Goal: Check status

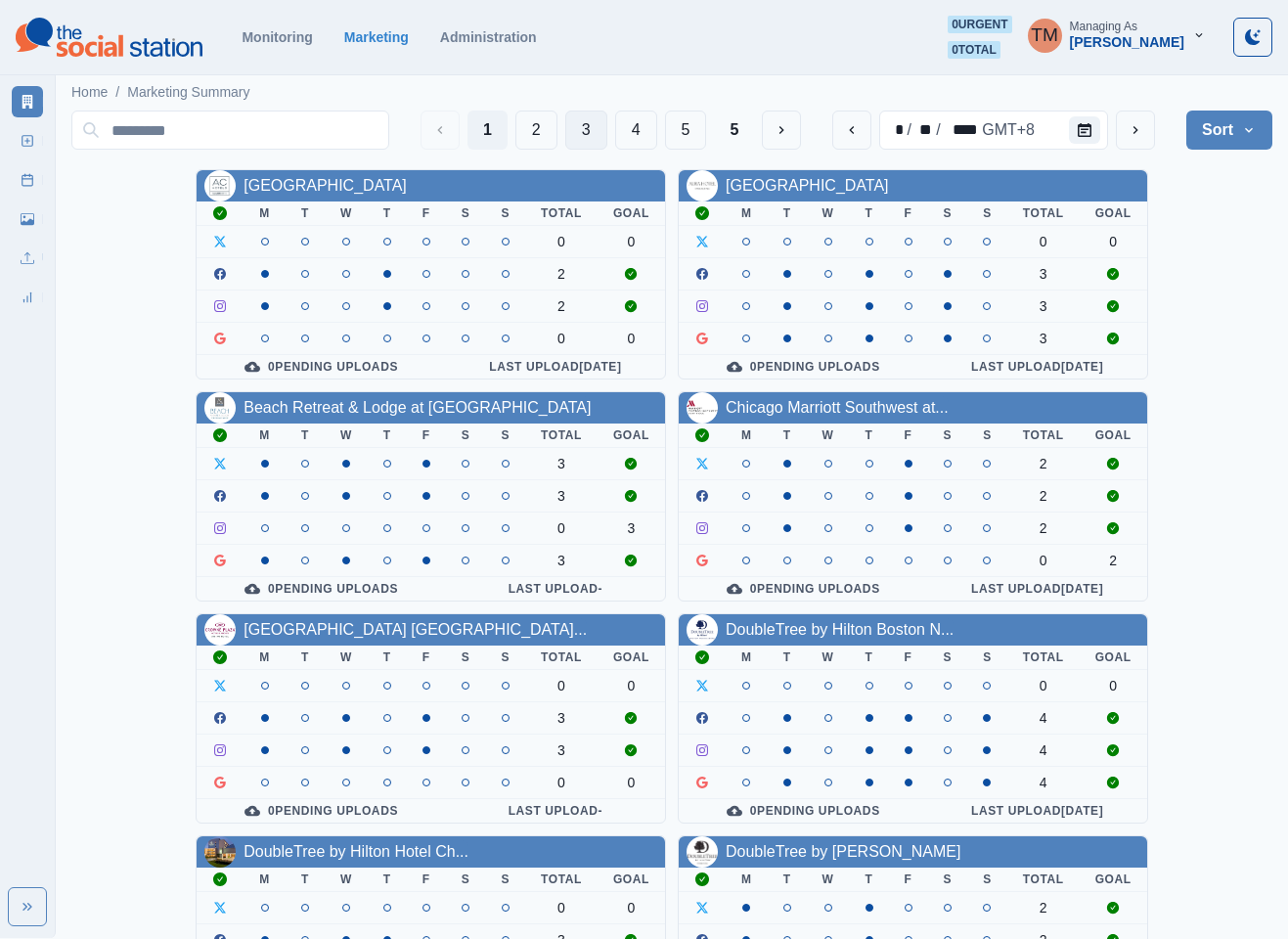
click at [588, 141] on button "3" at bounding box center [586, 130] width 42 height 39
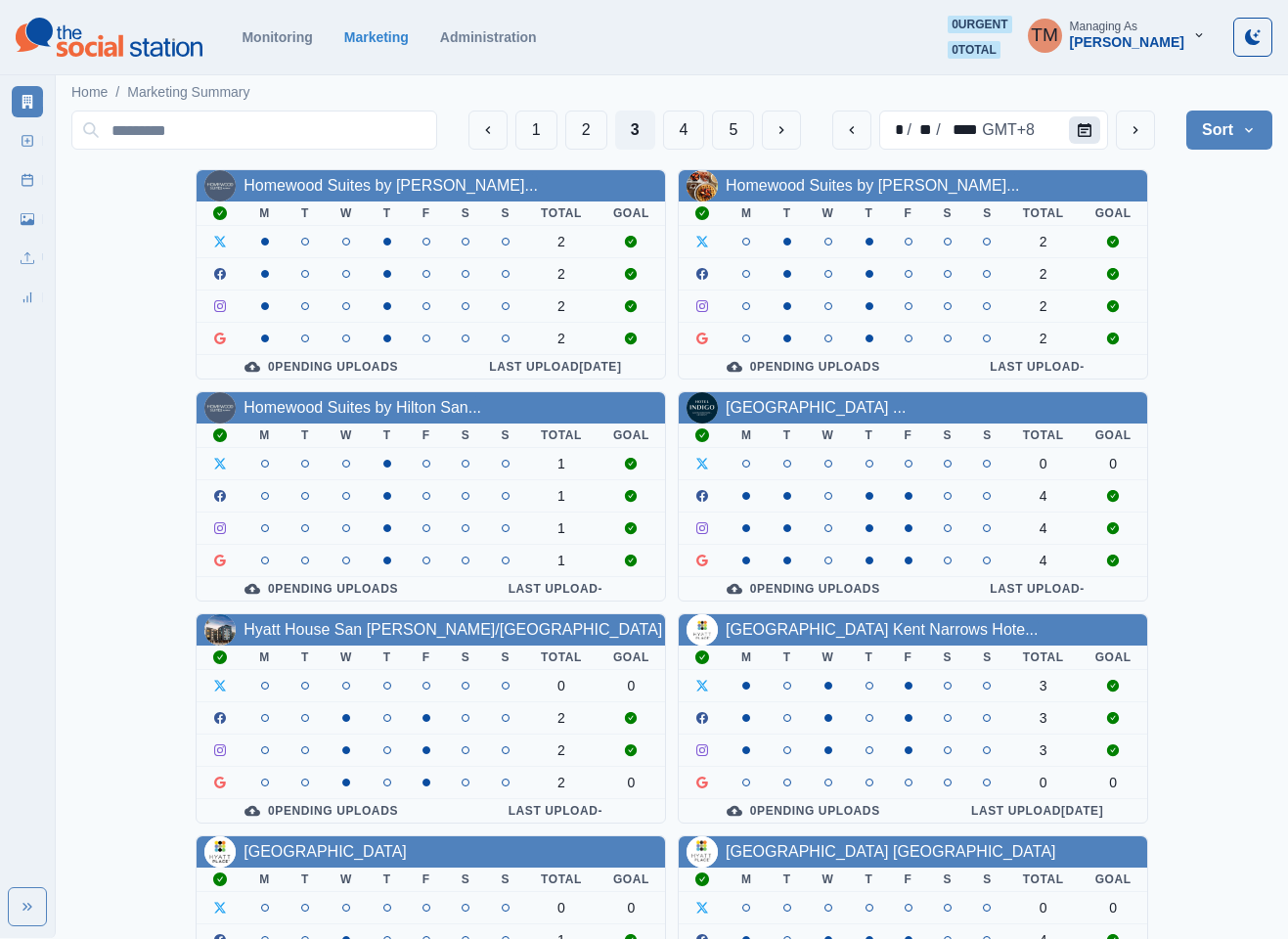
click at [1091, 132] on icon "Calendar" at bounding box center [1084, 130] width 14 height 14
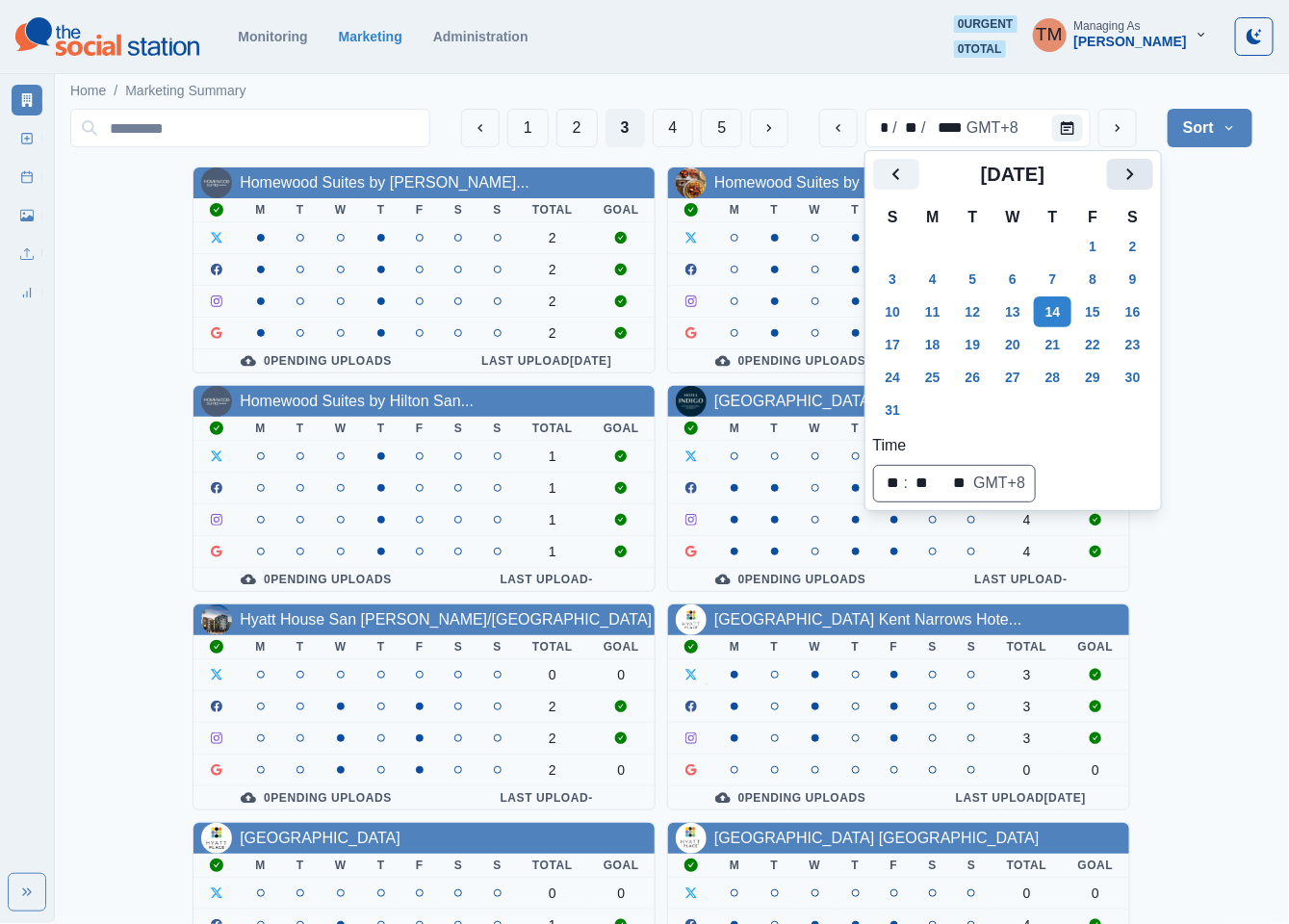
click at [1140, 177] on icon "Next" at bounding box center [1130, 174] width 23 height 23
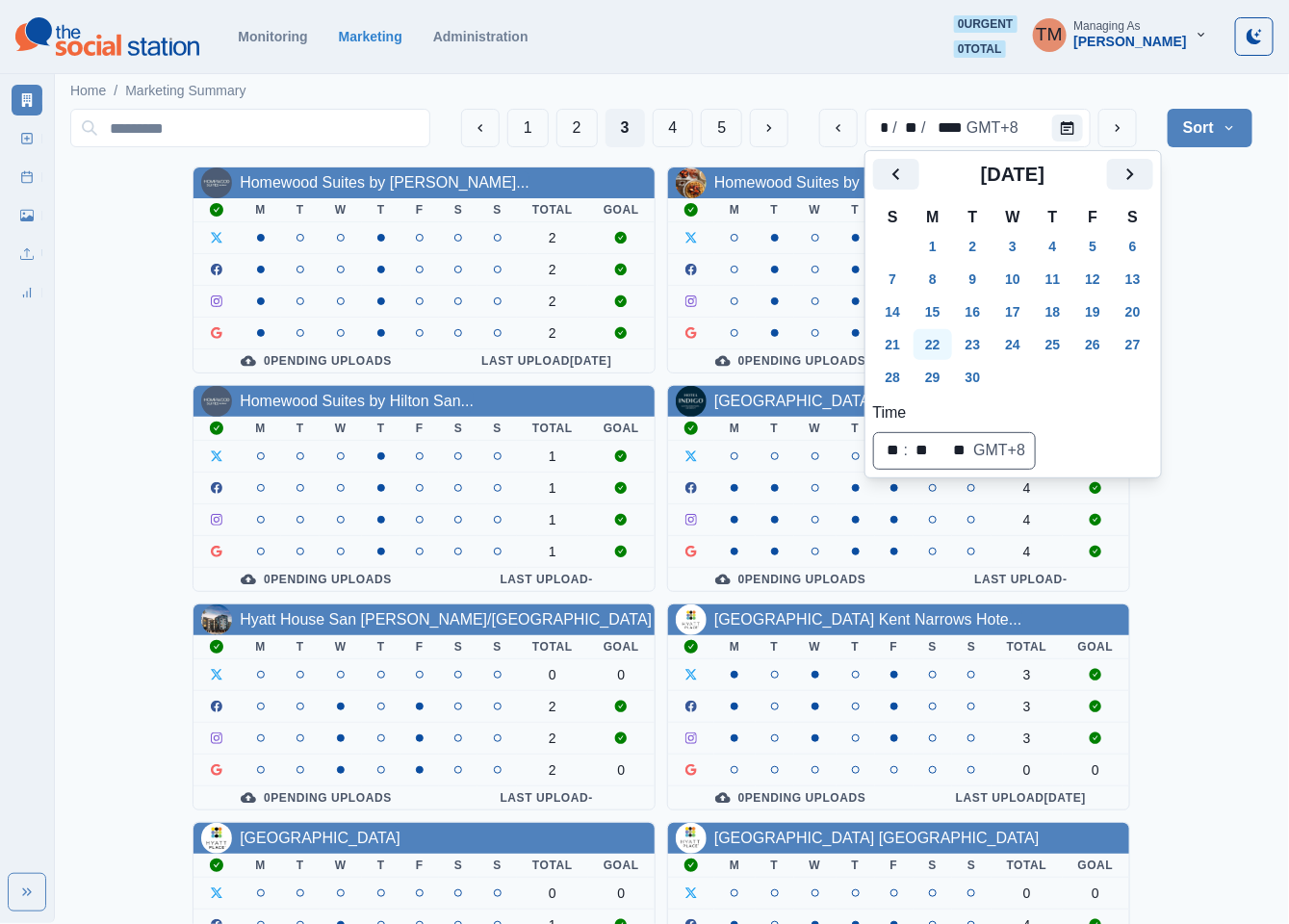
click at [936, 350] on button "22" at bounding box center [933, 344] width 39 height 31
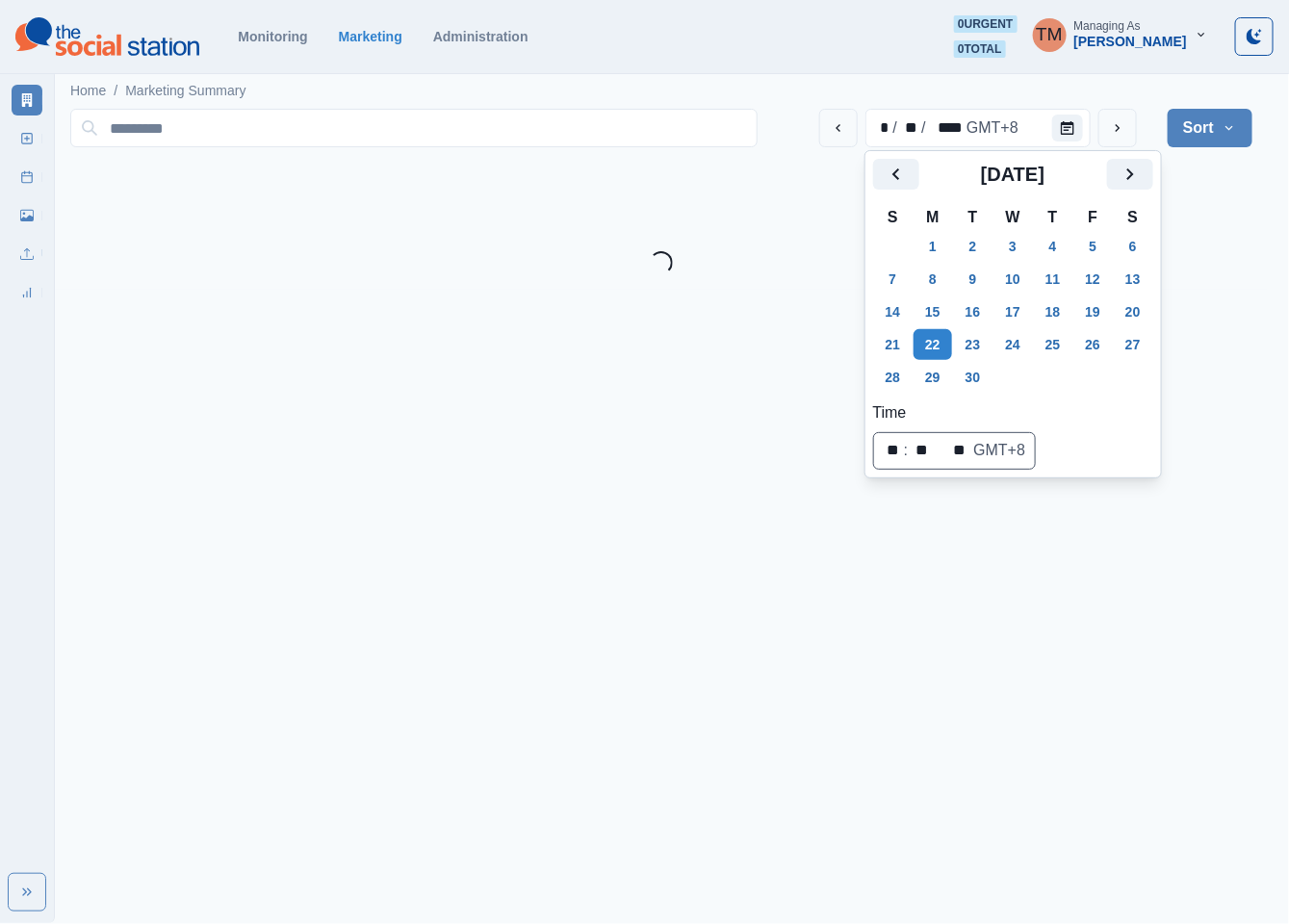
click at [1211, 283] on main "Home / Marketing Summary * / ** / **** GMT+8 Sort Client Name Uploads Pending P…" at bounding box center [661, 180] width 1213 height 221
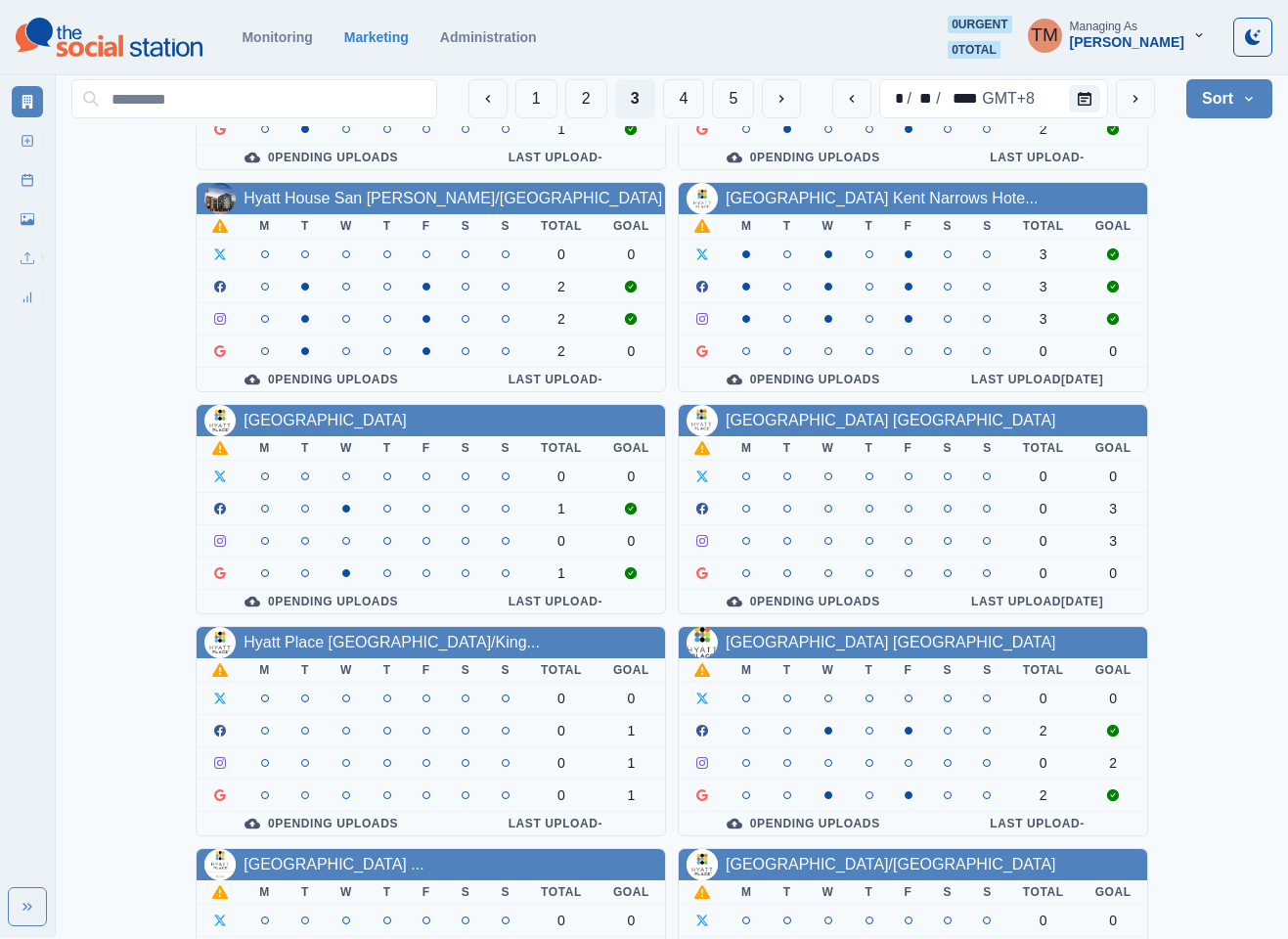
scroll to position [440, 0]
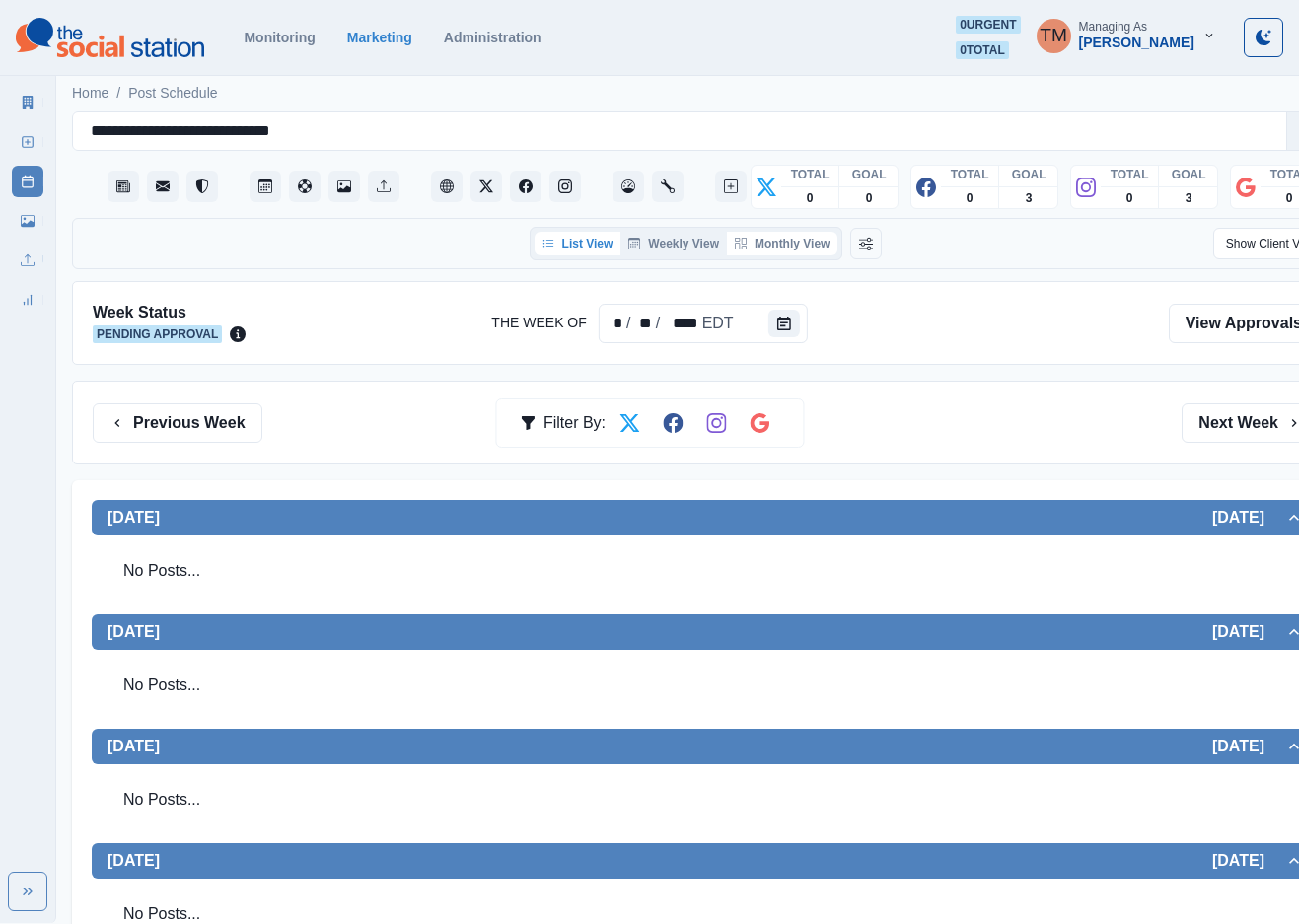
click at [802, 244] on button "Monthly View" at bounding box center [781, 244] width 110 height 24
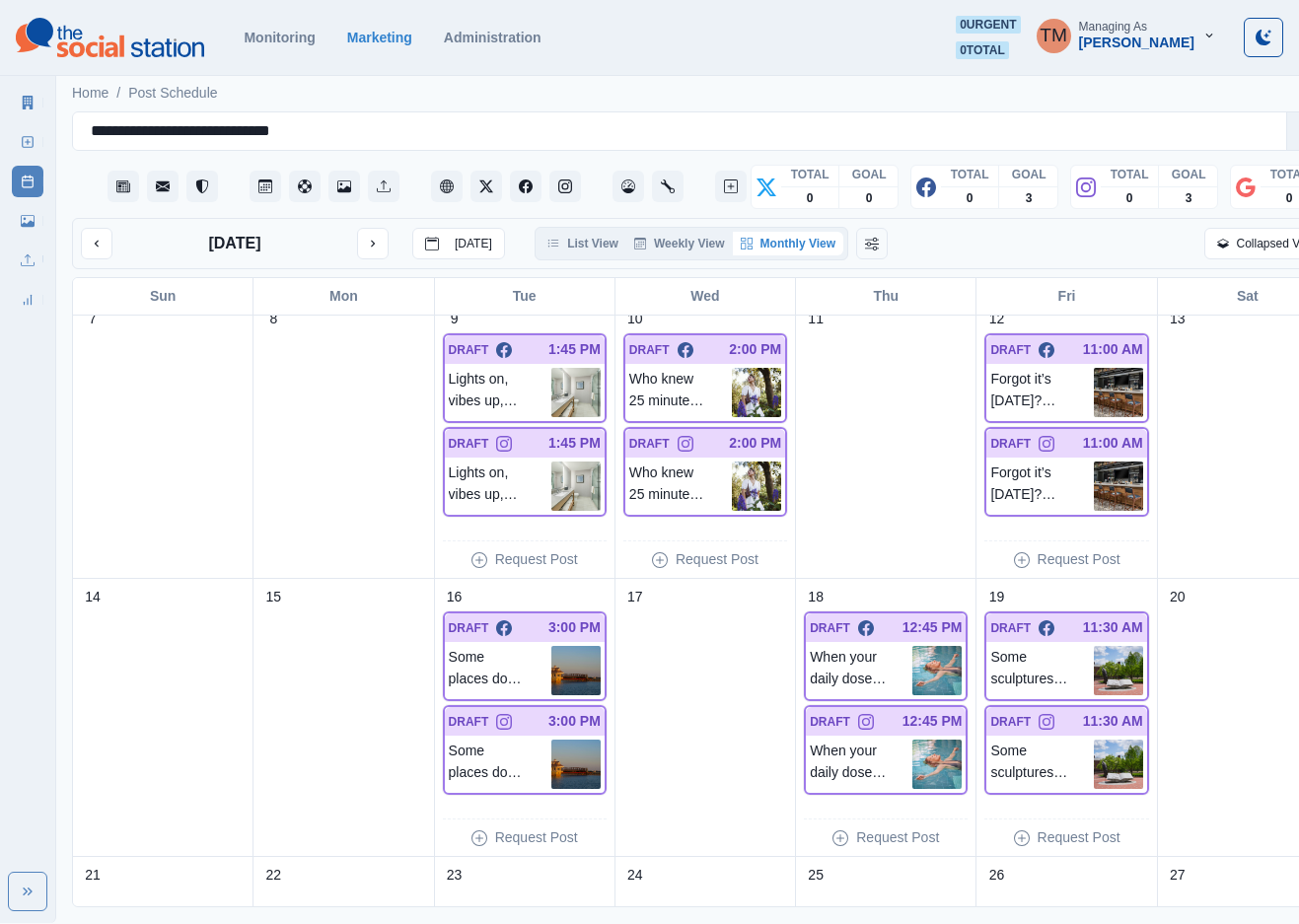
scroll to position [799, 0]
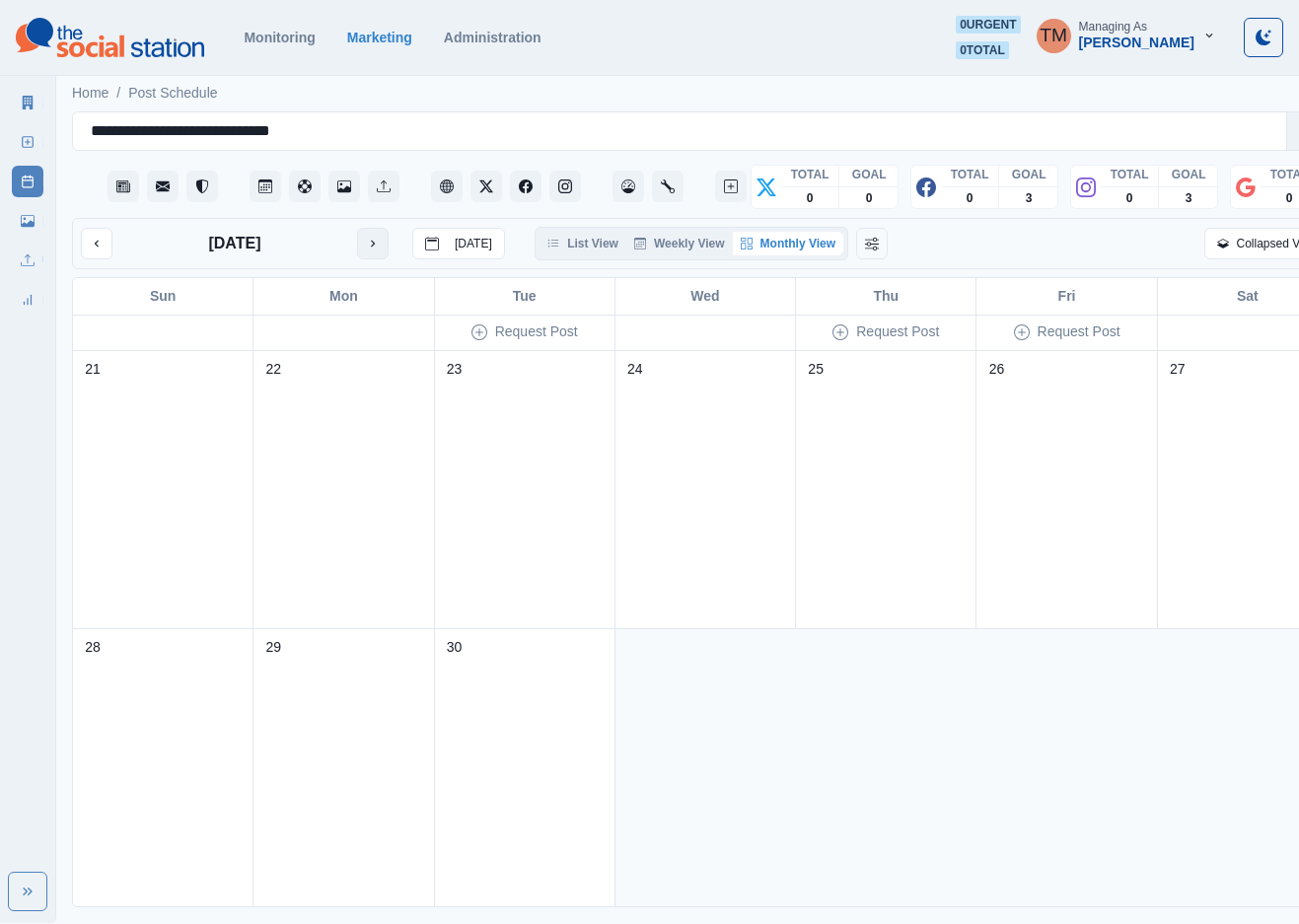
click at [371, 237] on icon "next month" at bounding box center [373, 244] width 14 height 14
